Goal: Register for event/course

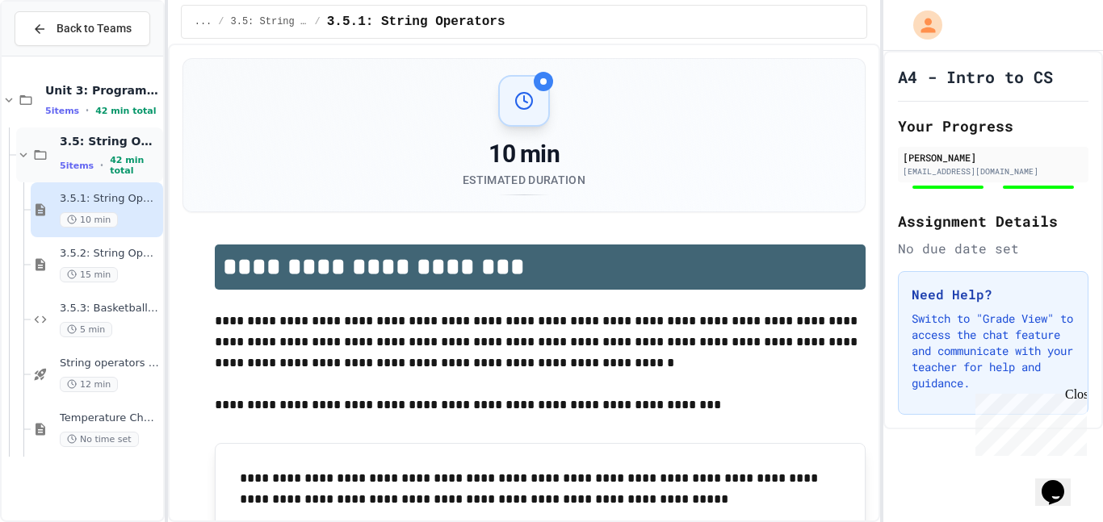
click at [111, 153] on div "3.5: String Operators 5 items • 42 min total" at bounding box center [110, 155] width 100 height 43
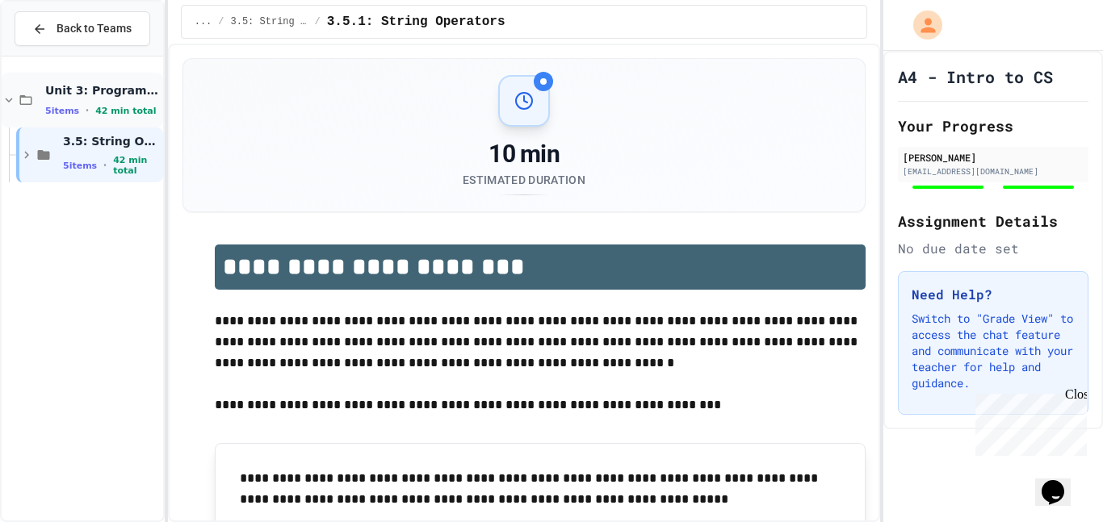
click at [99, 110] on span "42 min total" at bounding box center [125, 111] width 61 height 10
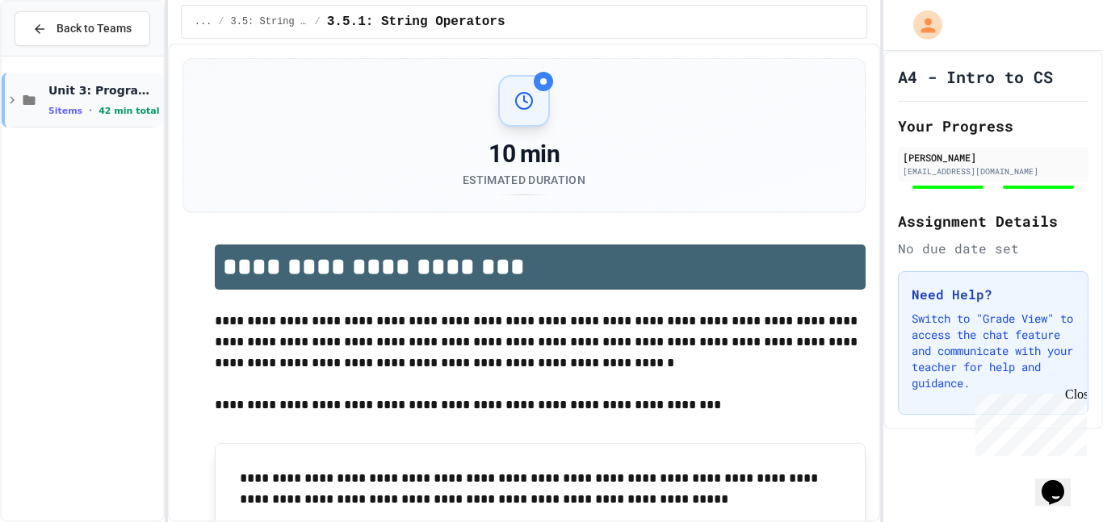
click at [99, 112] on span "42 min total" at bounding box center [129, 111] width 61 height 10
click at [101, 143] on span "3.5: String Operators" at bounding box center [111, 141] width 97 height 15
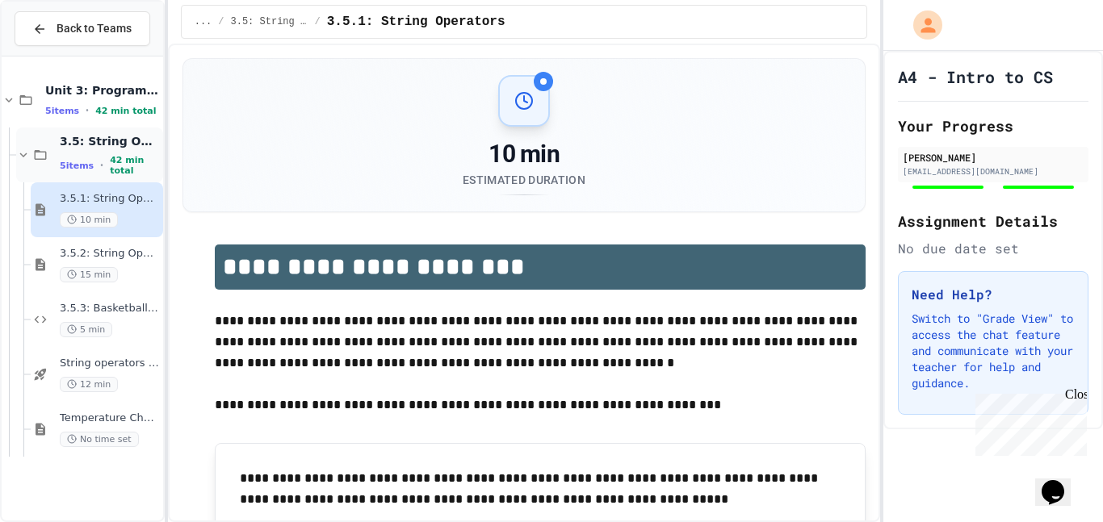
click at [129, 159] on span "42 min total" at bounding box center [135, 165] width 50 height 21
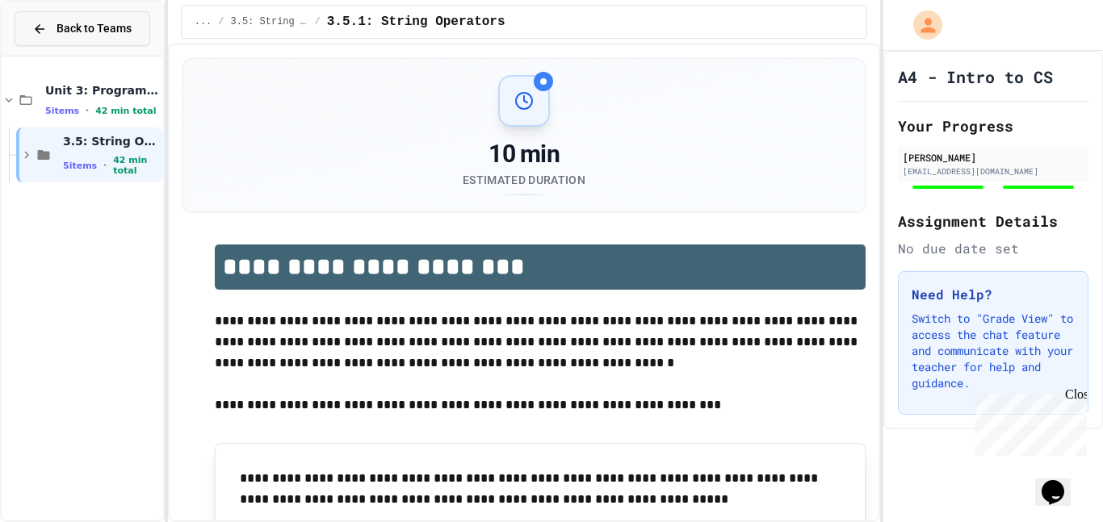
click at [77, 36] on span "Back to Teams" at bounding box center [94, 28] width 75 height 17
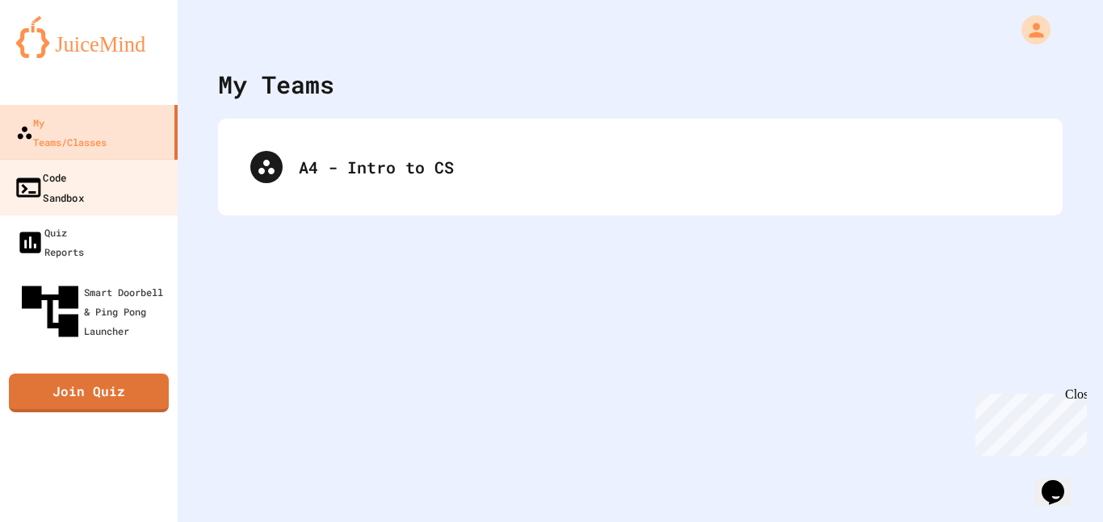
click at [84, 167] on div "Code Sandbox" at bounding box center [49, 187] width 70 height 40
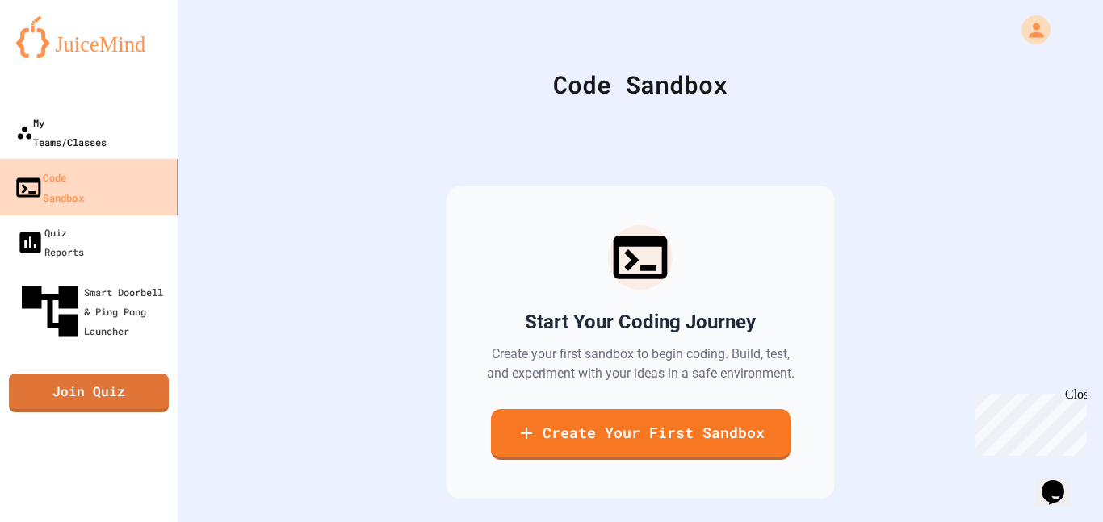
click at [94, 128] on div "My Teams/Classes" at bounding box center [61, 132] width 90 height 39
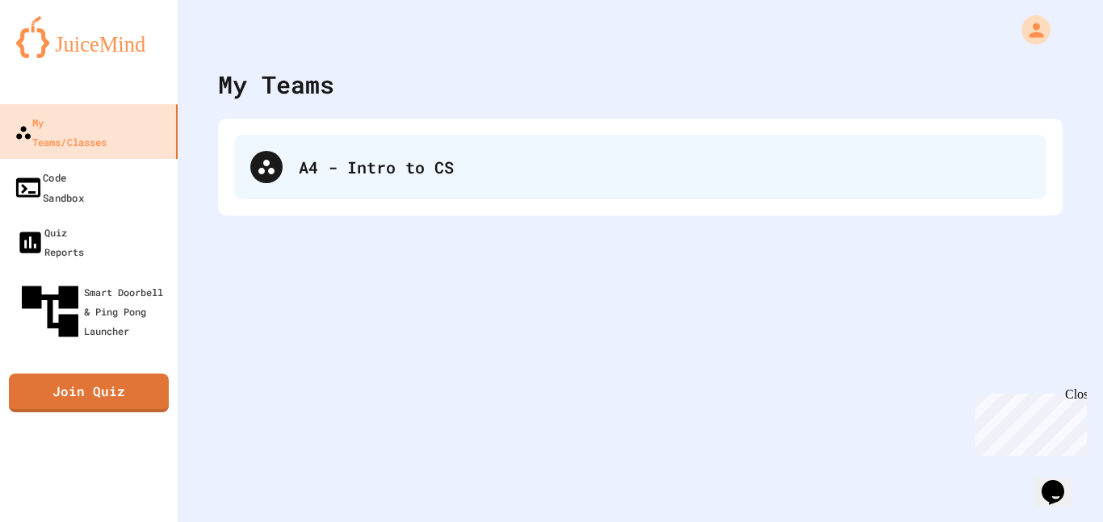
click at [381, 178] on div "A4 - Intro to CS" at bounding box center [665, 167] width 732 height 24
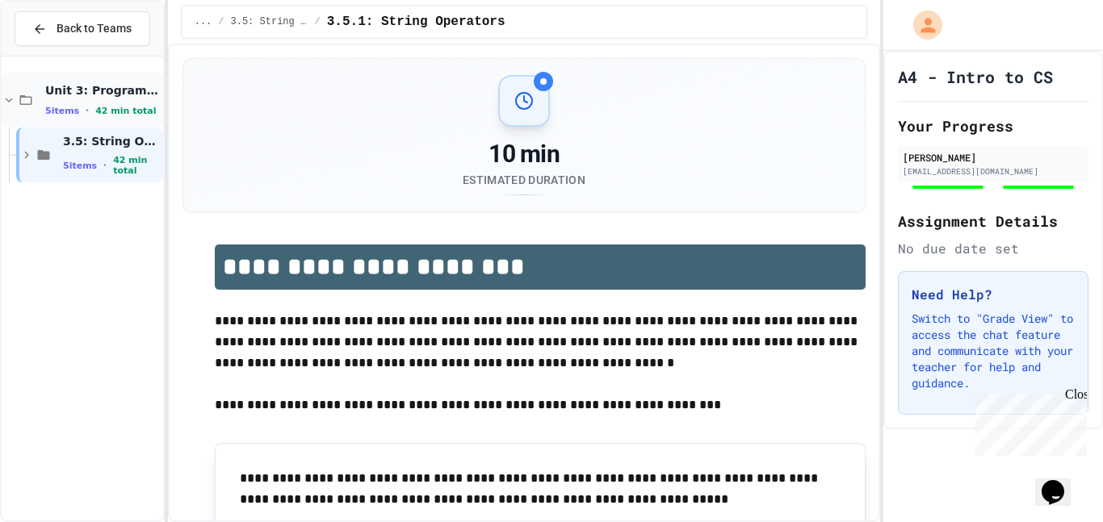
click at [128, 109] on span "42 min total" at bounding box center [125, 111] width 61 height 10
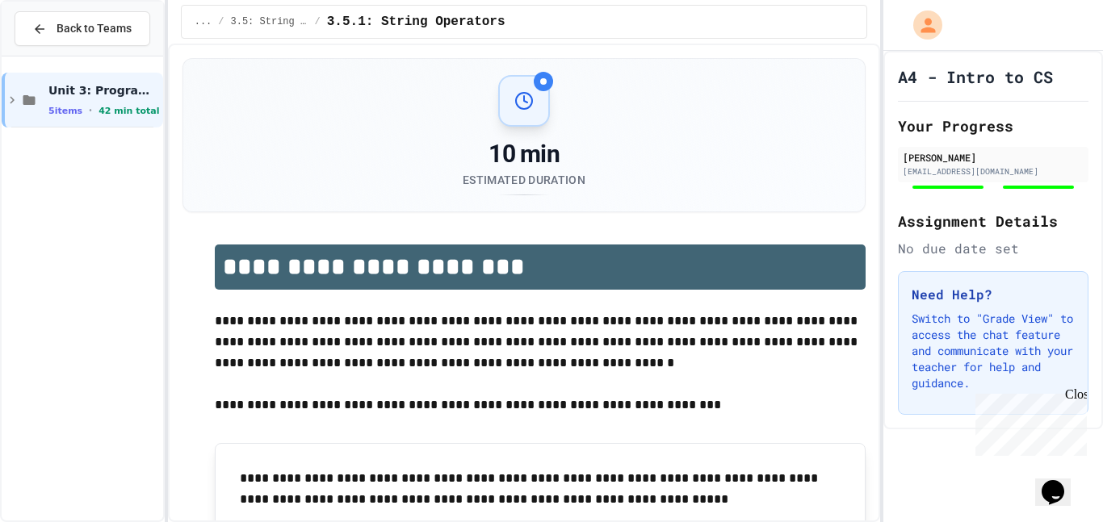
click at [128, 109] on span "42 min total" at bounding box center [129, 111] width 61 height 10
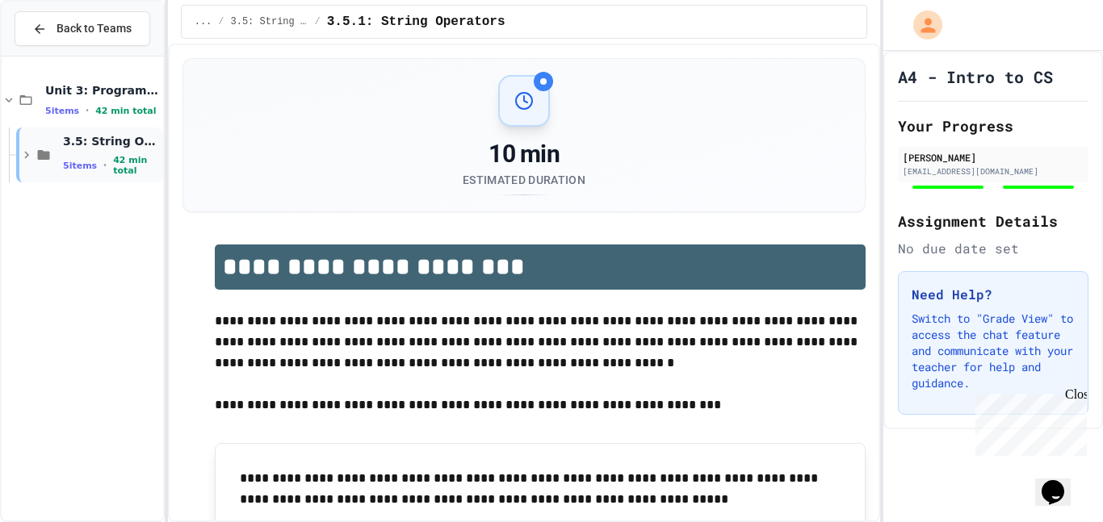
click at [113, 172] on span "42 min total" at bounding box center [136, 165] width 47 height 21
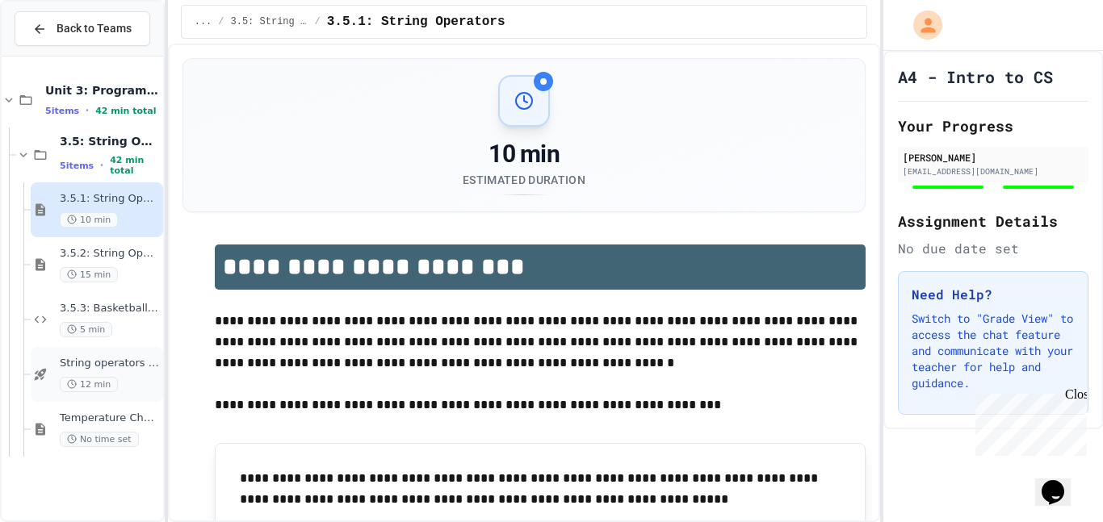
click at [103, 389] on span "12 min" at bounding box center [89, 384] width 58 height 15
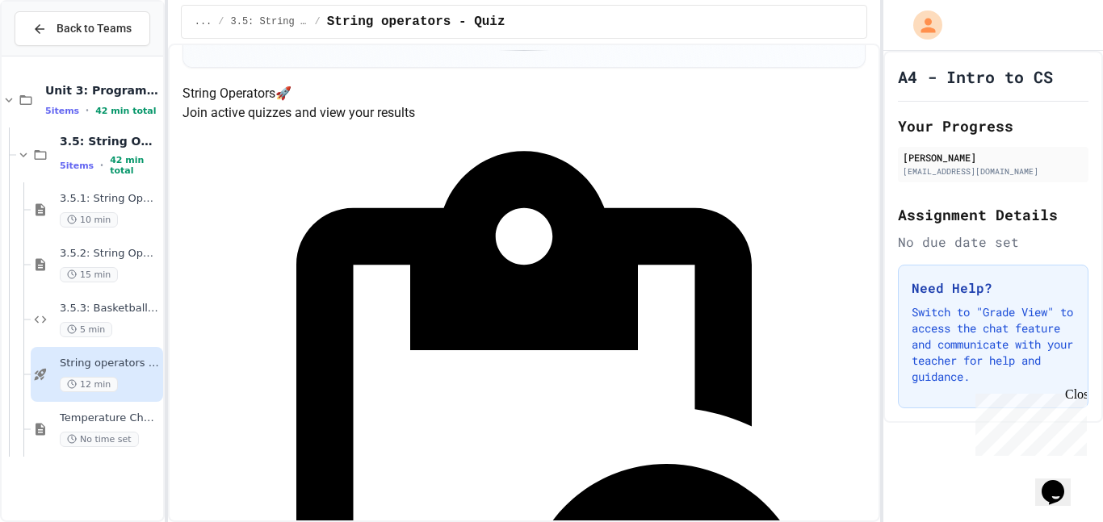
scroll to position [140, 0]
